Goal: Transaction & Acquisition: Purchase product/service

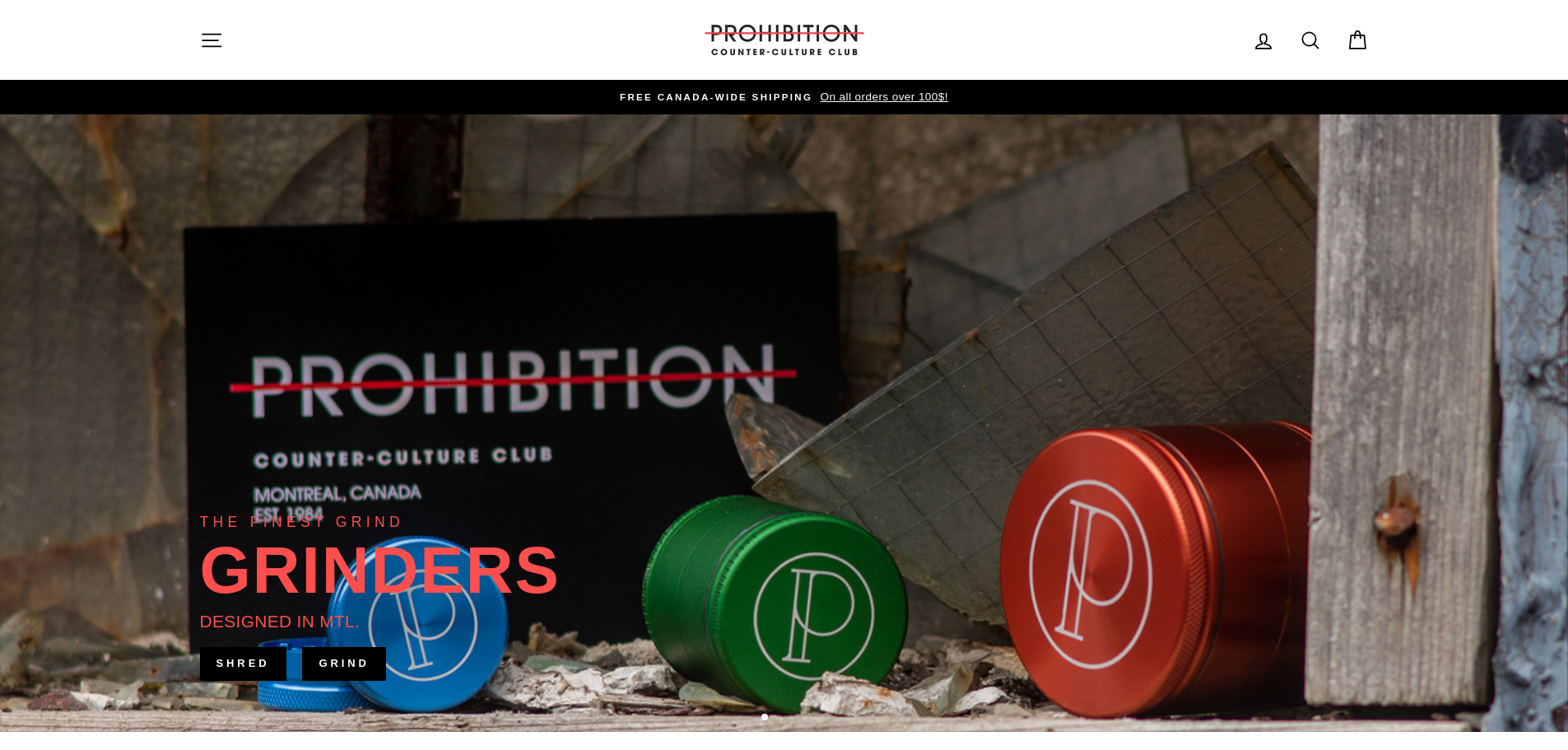
click at [204, 33] on icon "button" at bounding box center [211, 39] width 18 height 12
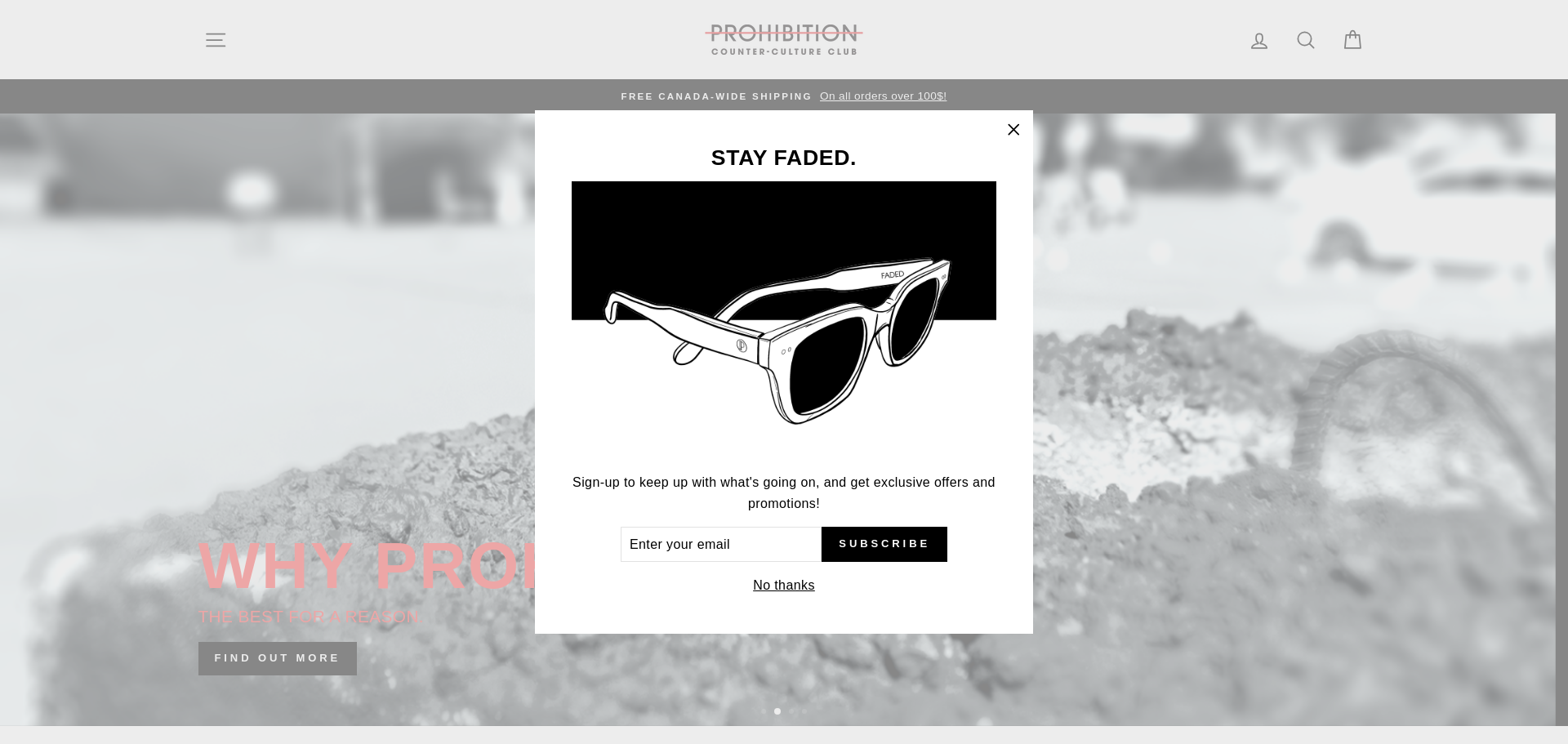
click at [1014, 125] on icon "button" at bounding box center [1014, 129] width 23 height 23
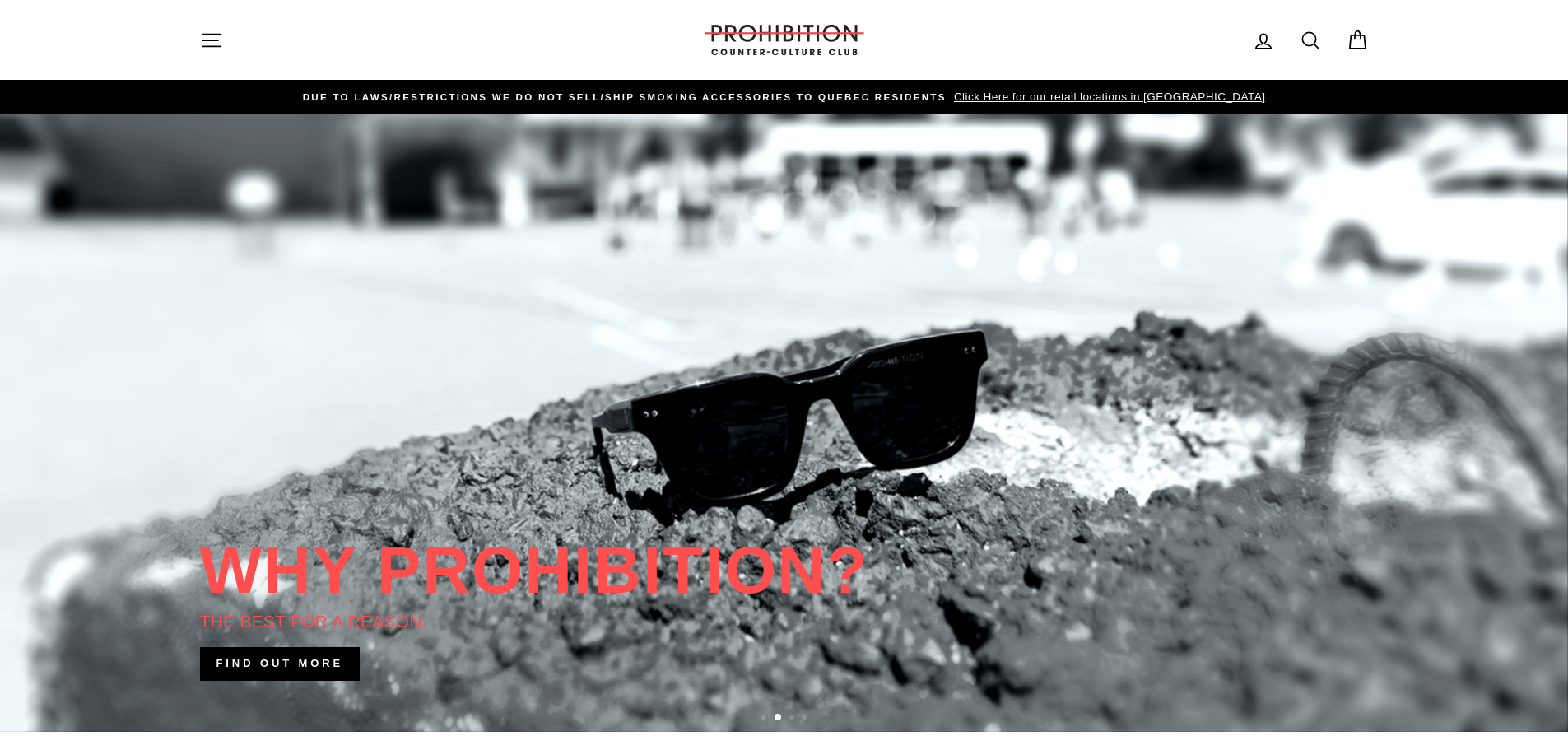
click at [204, 39] on icon "button" at bounding box center [211, 40] width 23 height 23
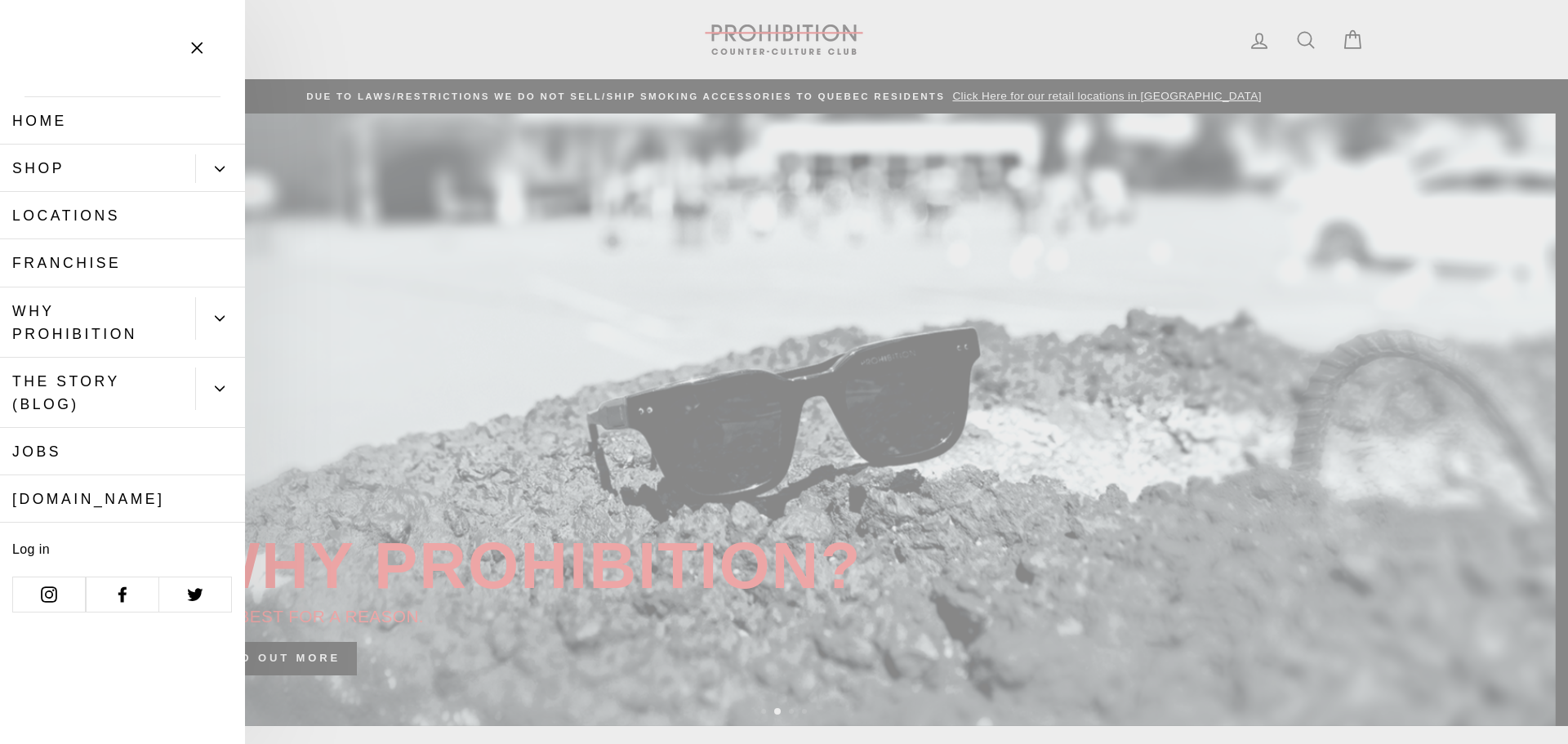
click at [88, 173] on link "Shop" at bounding box center [97, 168] width 196 height 47
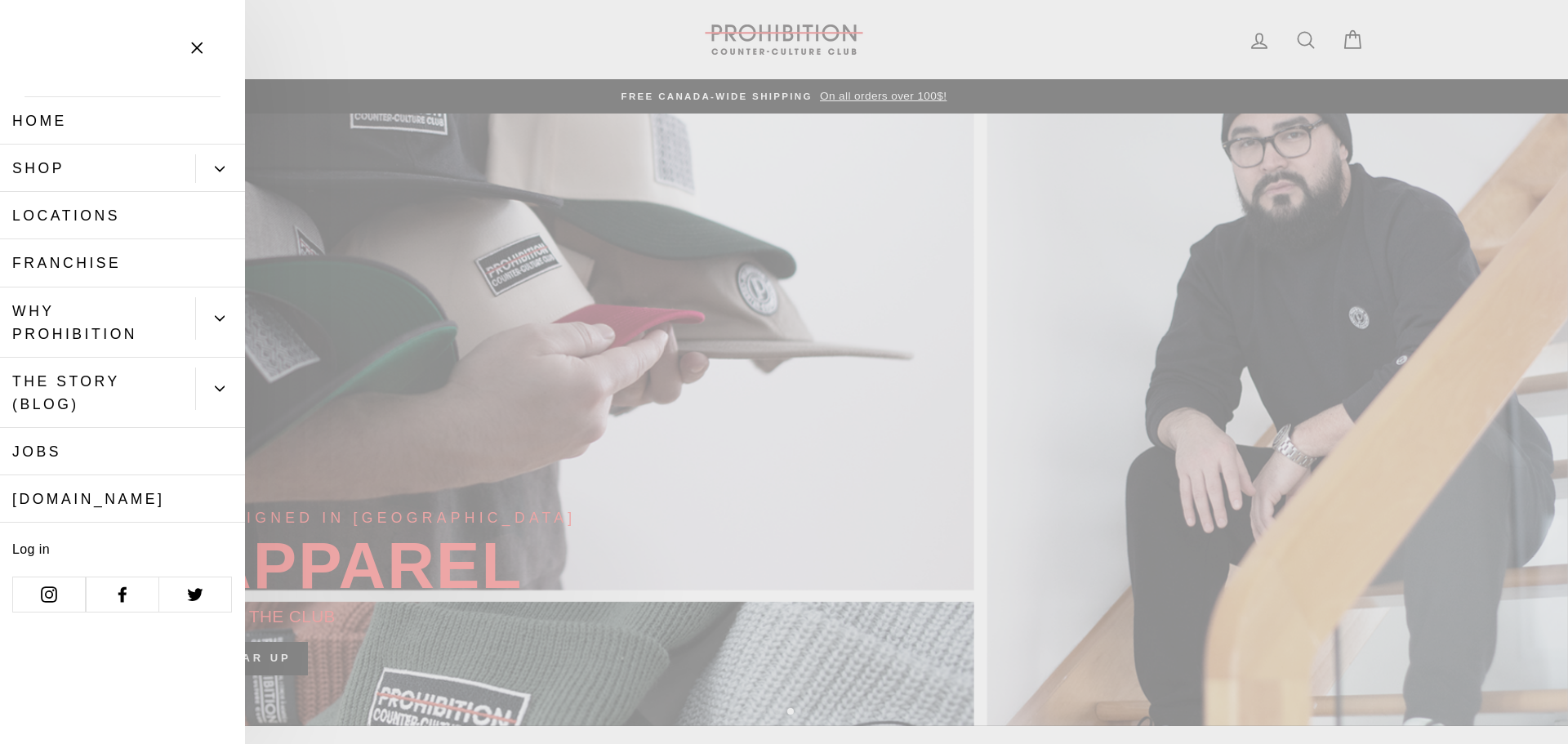
click at [223, 167] on icon "Primary" at bounding box center [220, 168] width 9 height 4
